Goal: Find specific page/section: Find specific page/section

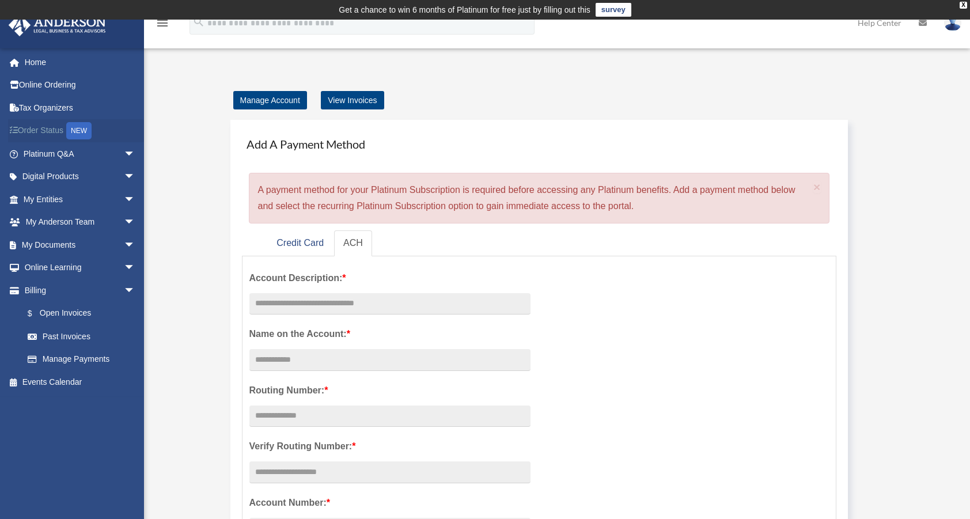
click at [126, 120] on link "Order Status NEW" at bounding box center [80, 131] width 145 height 24
click at [61, 144] on link "Platinum Q&A arrow_drop_down" at bounding box center [80, 153] width 145 height 23
click at [35, 128] on link "Order Status NEW" at bounding box center [80, 131] width 145 height 24
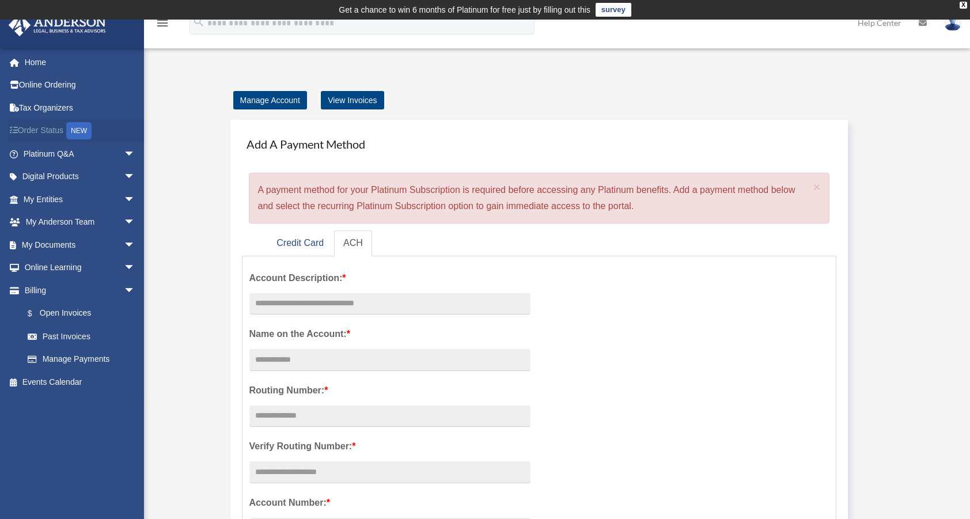
click at [35, 128] on link "Order Status NEW" at bounding box center [80, 131] width 145 height 24
click at [63, 242] on link "My Documents arrow_drop_down" at bounding box center [80, 244] width 145 height 23
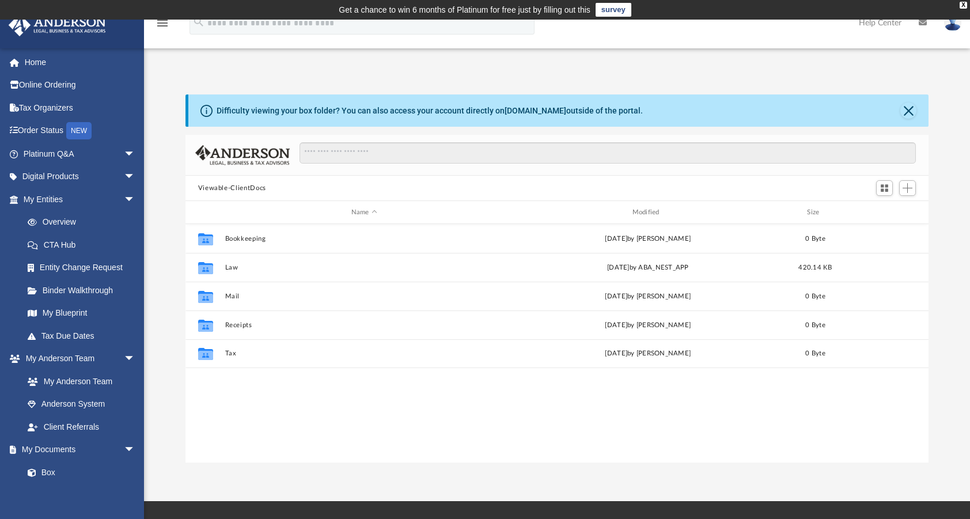
scroll to position [253, 734]
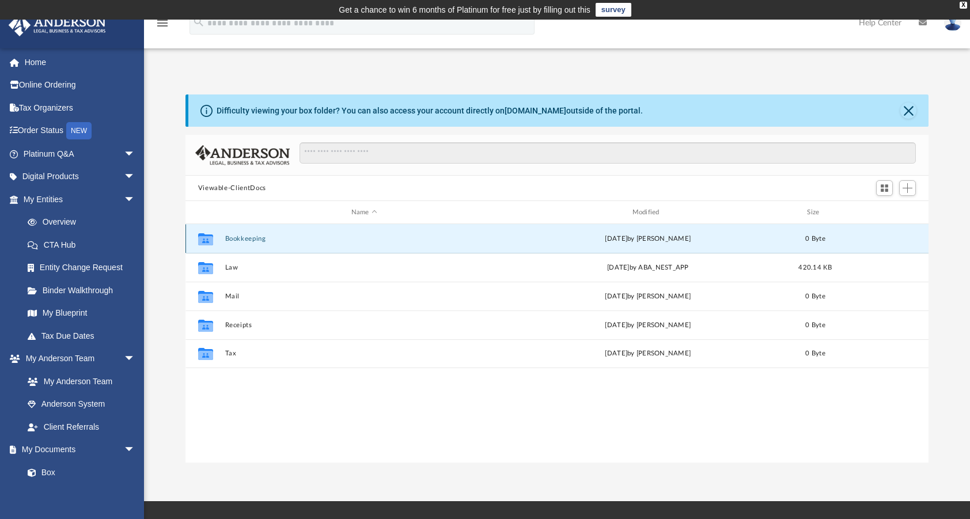
click at [256, 237] on button "Bookkeeping" at bounding box center [364, 238] width 279 height 7
